Goal: Information Seeking & Learning: Understand process/instructions

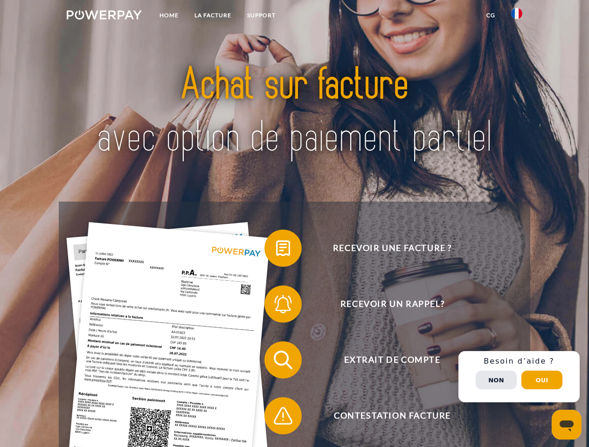
click at [104, 16] on img at bounding box center [104, 14] width 75 height 9
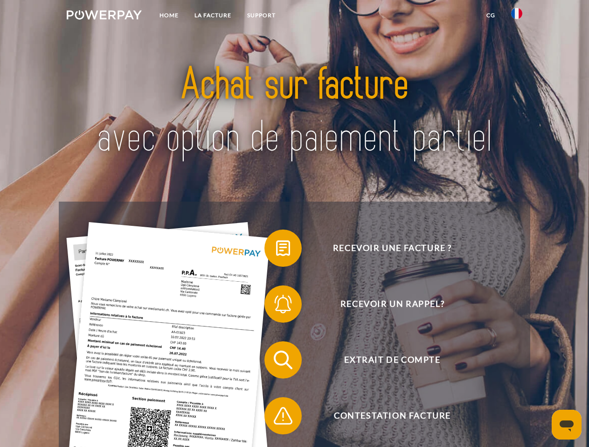
click at [516, 16] on img at bounding box center [516, 13] width 11 height 11
click at [490, 15] on link "CG" at bounding box center [490, 15] width 25 height 17
click at [276, 250] on span at bounding box center [269, 248] width 47 height 47
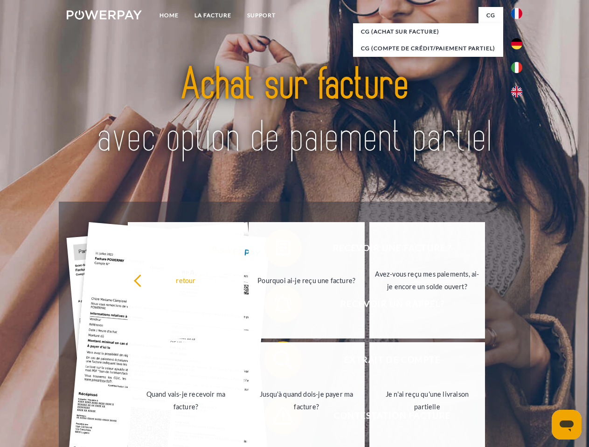
click at [244, 362] on link "Quand vais-je recevoir ma facture?" at bounding box center [186, 401] width 116 height 117
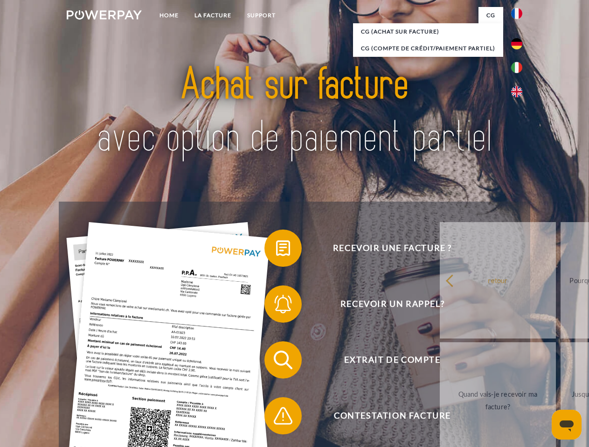
click at [276, 418] on span at bounding box center [269, 416] width 47 height 47
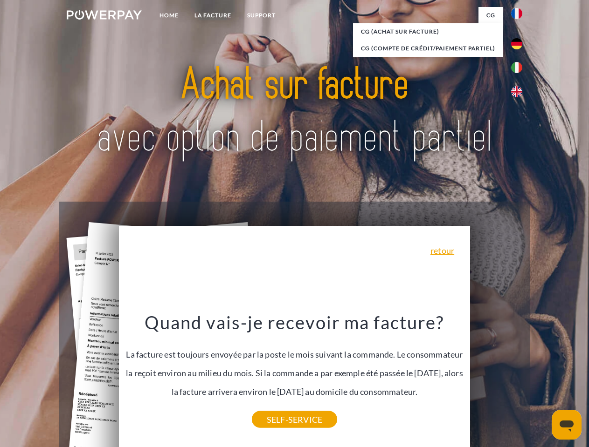
click at [519, 377] on div "Recevoir une facture ? Recevoir un rappel? Extrait de compte retour" at bounding box center [294, 388] width 471 height 373
click at [496, 379] on span "Extrait de compte" at bounding box center [392, 360] width 228 height 37
click at [542, 380] on header "Home LA FACTURE Support" at bounding box center [294, 322] width 589 height 644
